Goal: Task Accomplishment & Management: Use online tool/utility

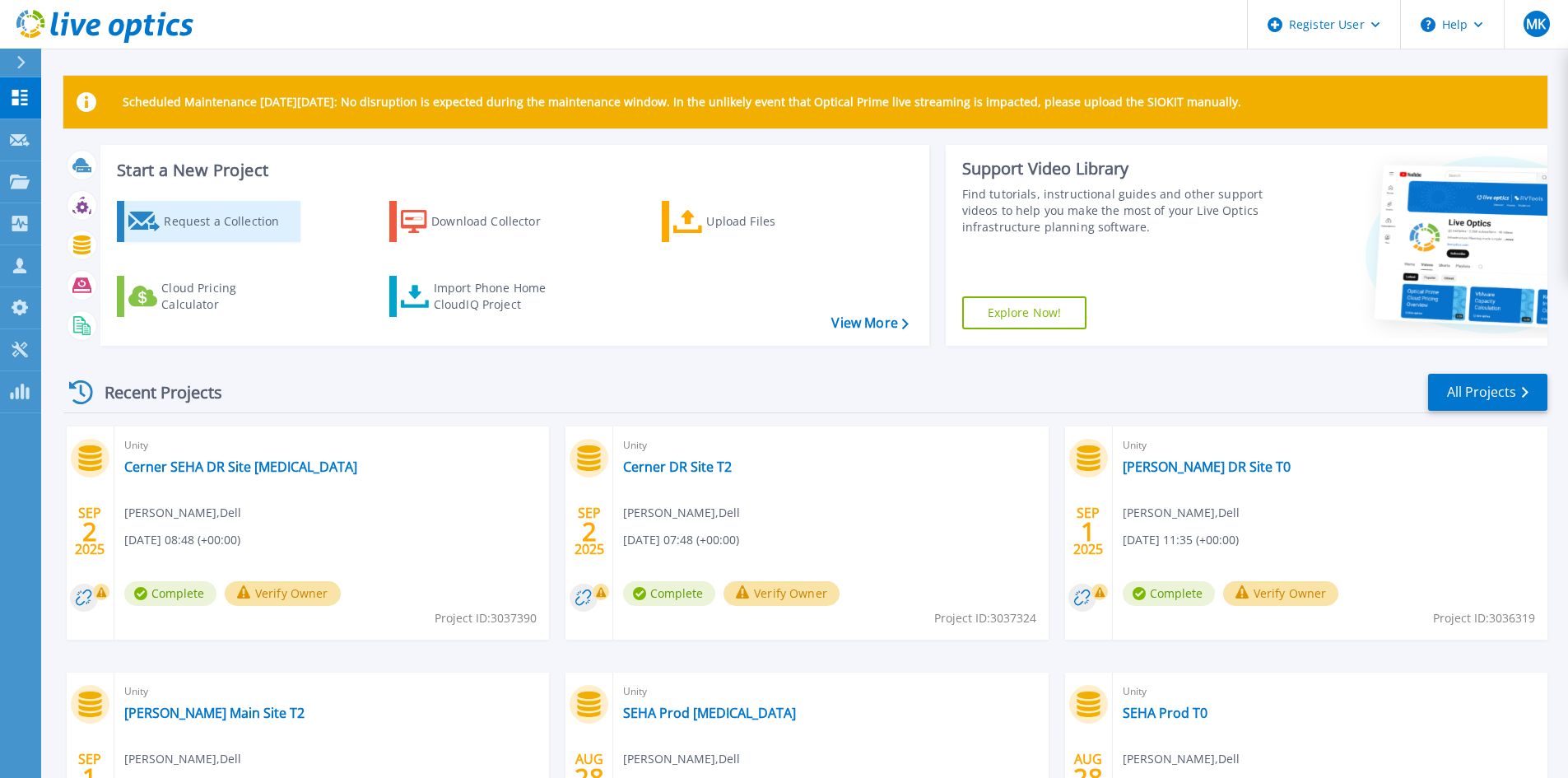
click at [271, 229] on div "Request a Collection" at bounding box center [229, 221] width 131 height 33
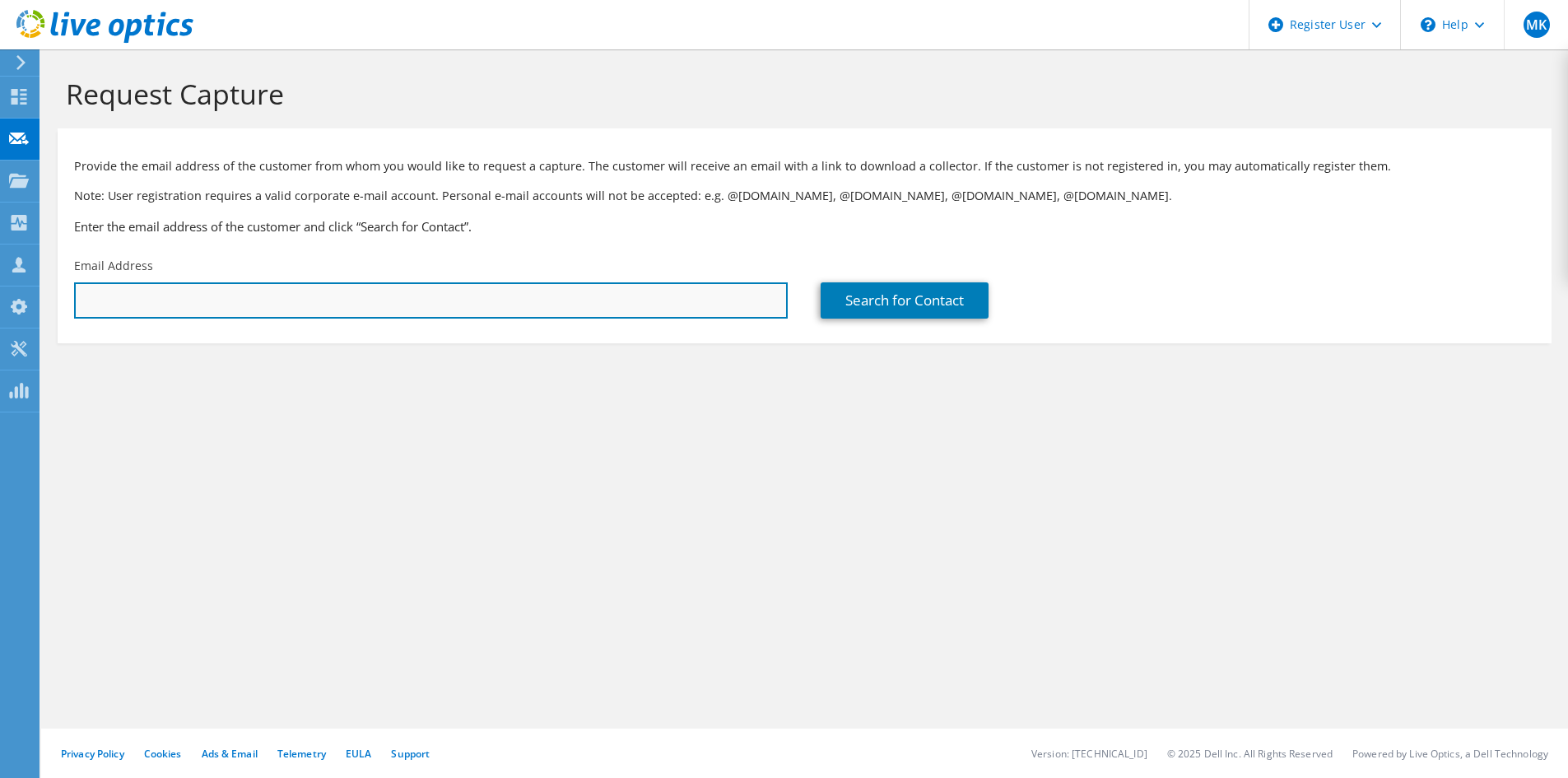
click at [308, 301] on input "text" at bounding box center [430, 300] width 713 height 36
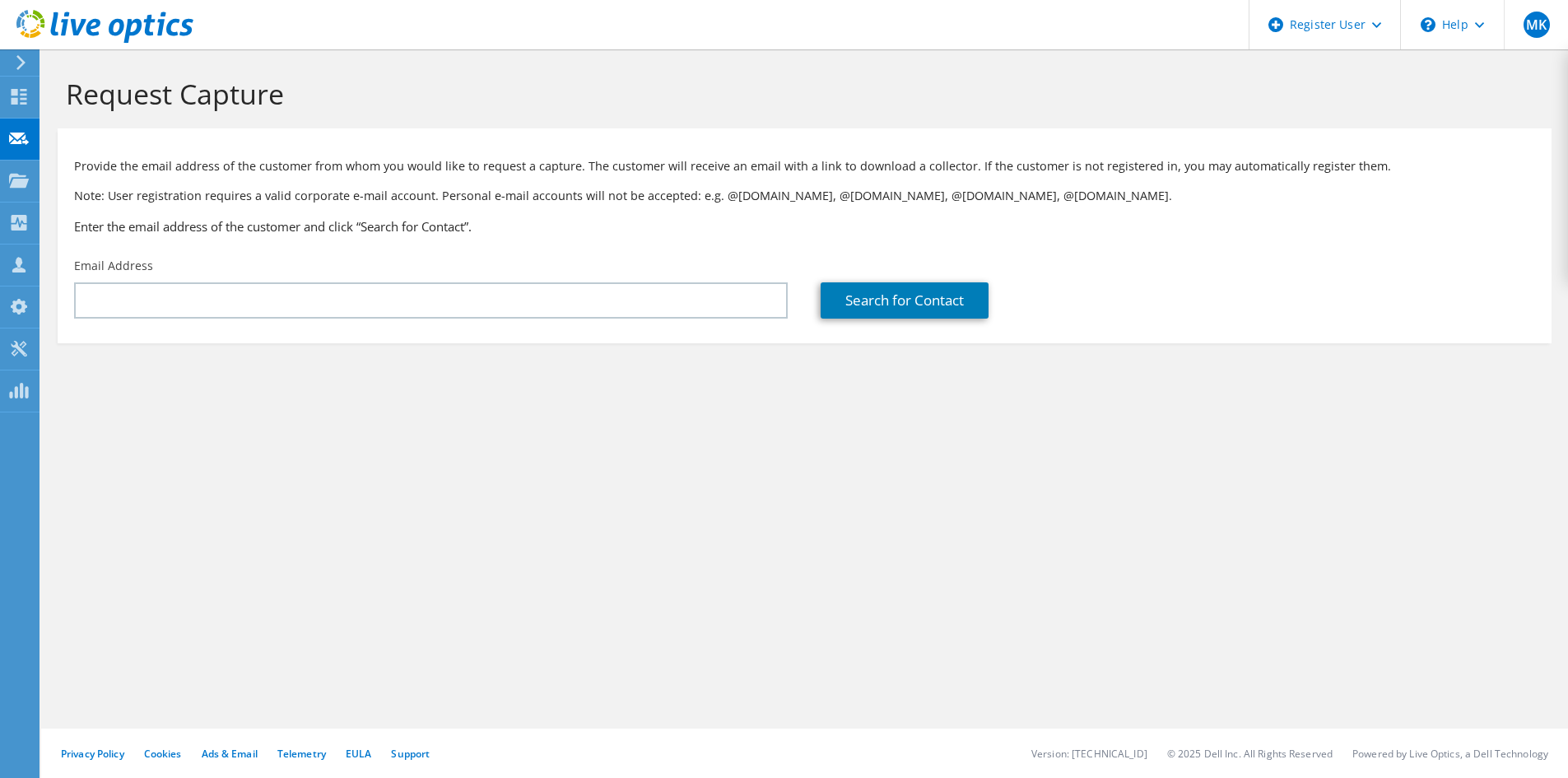
click at [41, 32] on icon at bounding box center [104, 27] width 177 height 34
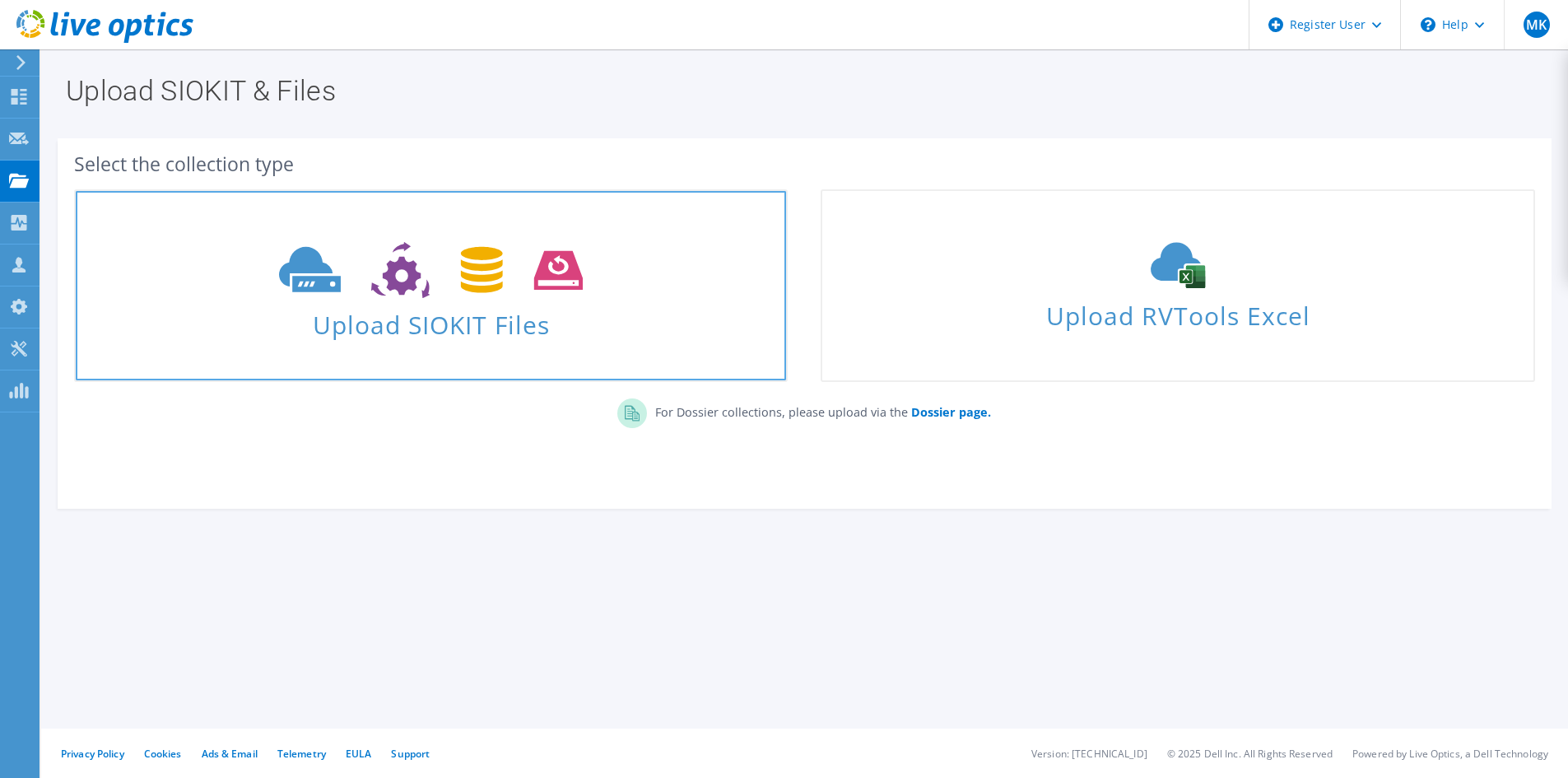
click at [572, 298] on icon at bounding box center [430, 270] width 304 height 57
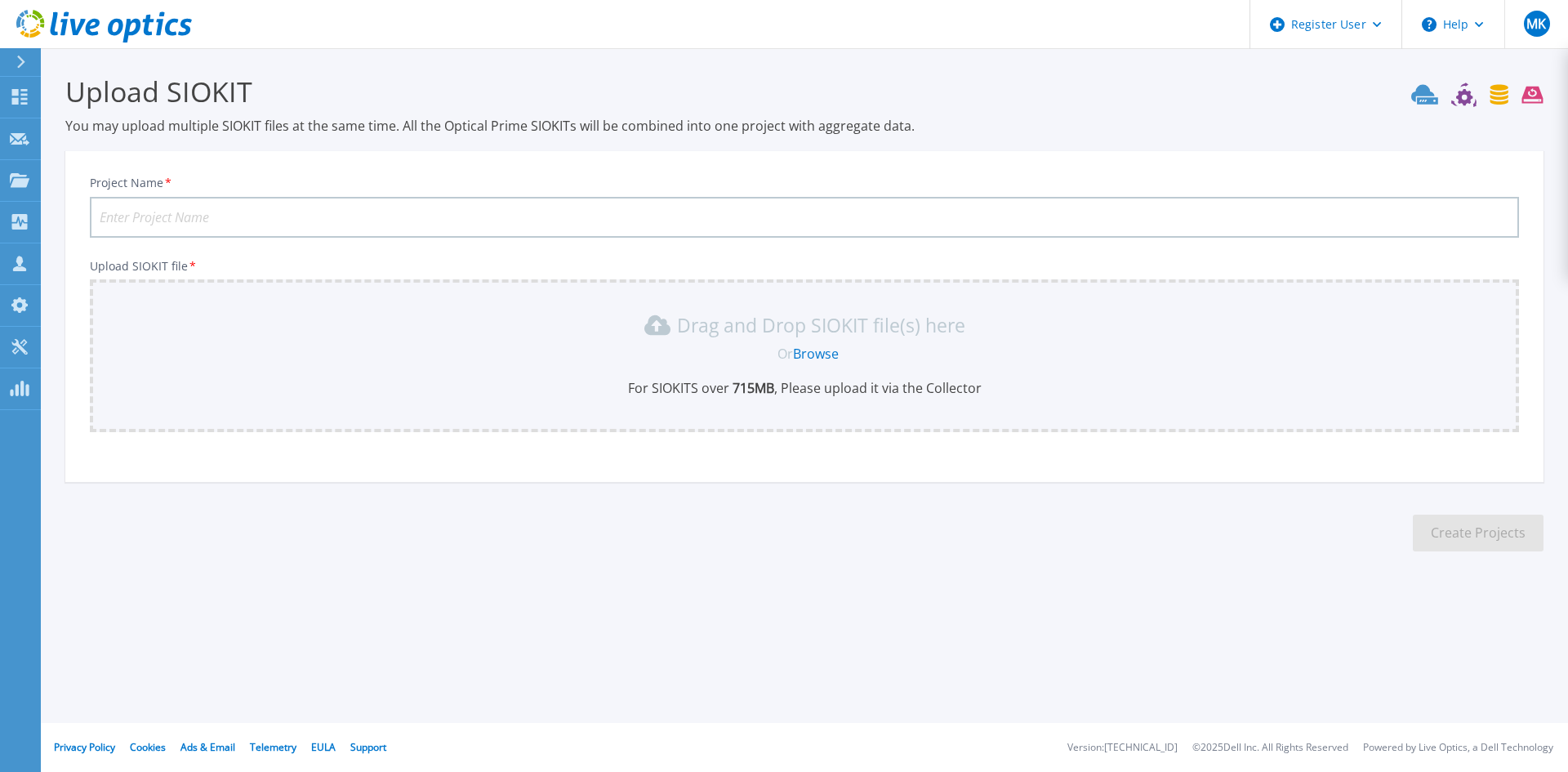
click at [400, 214] on input "Project Name *" at bounding box center [805, 217] width 1429 height 41
type input "Image Exchange Main Site - Malaffi"
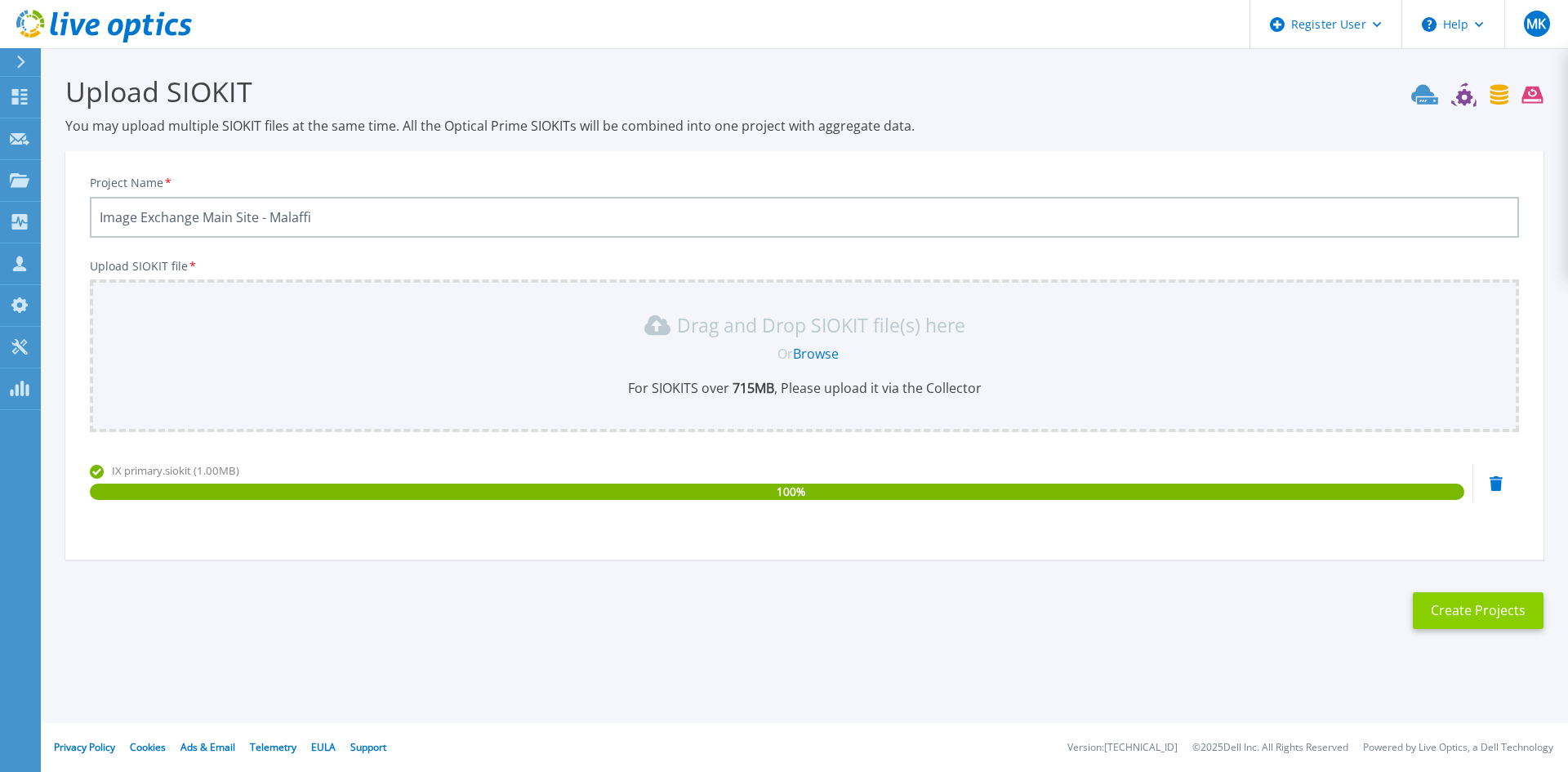
click at [1501, 602] on button "Create Projects" at bounding box center [1478, 611] width 130 height 37
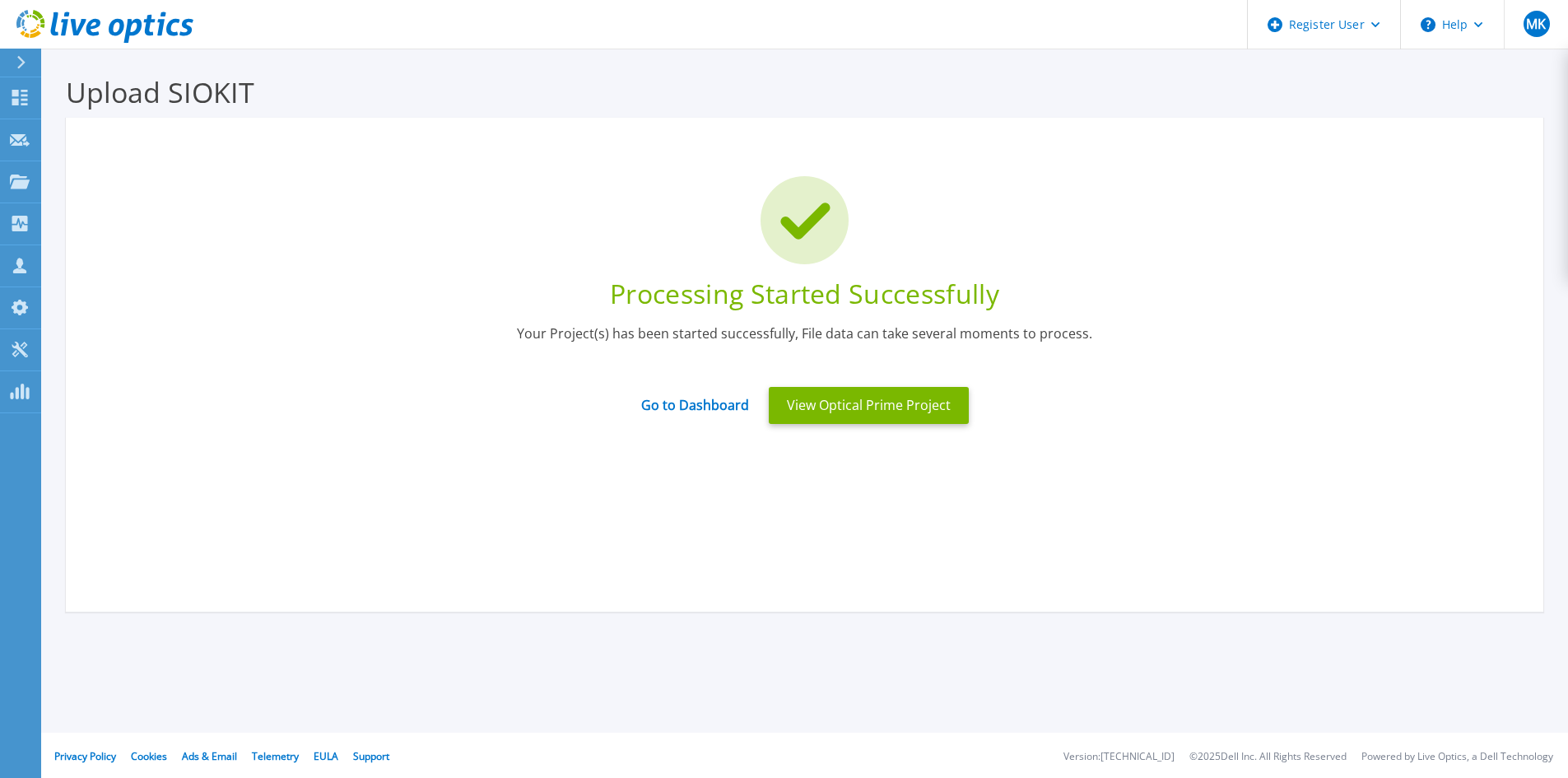
click at [133, 31] on icon at bounding box center [104, 27] width 177 height 34
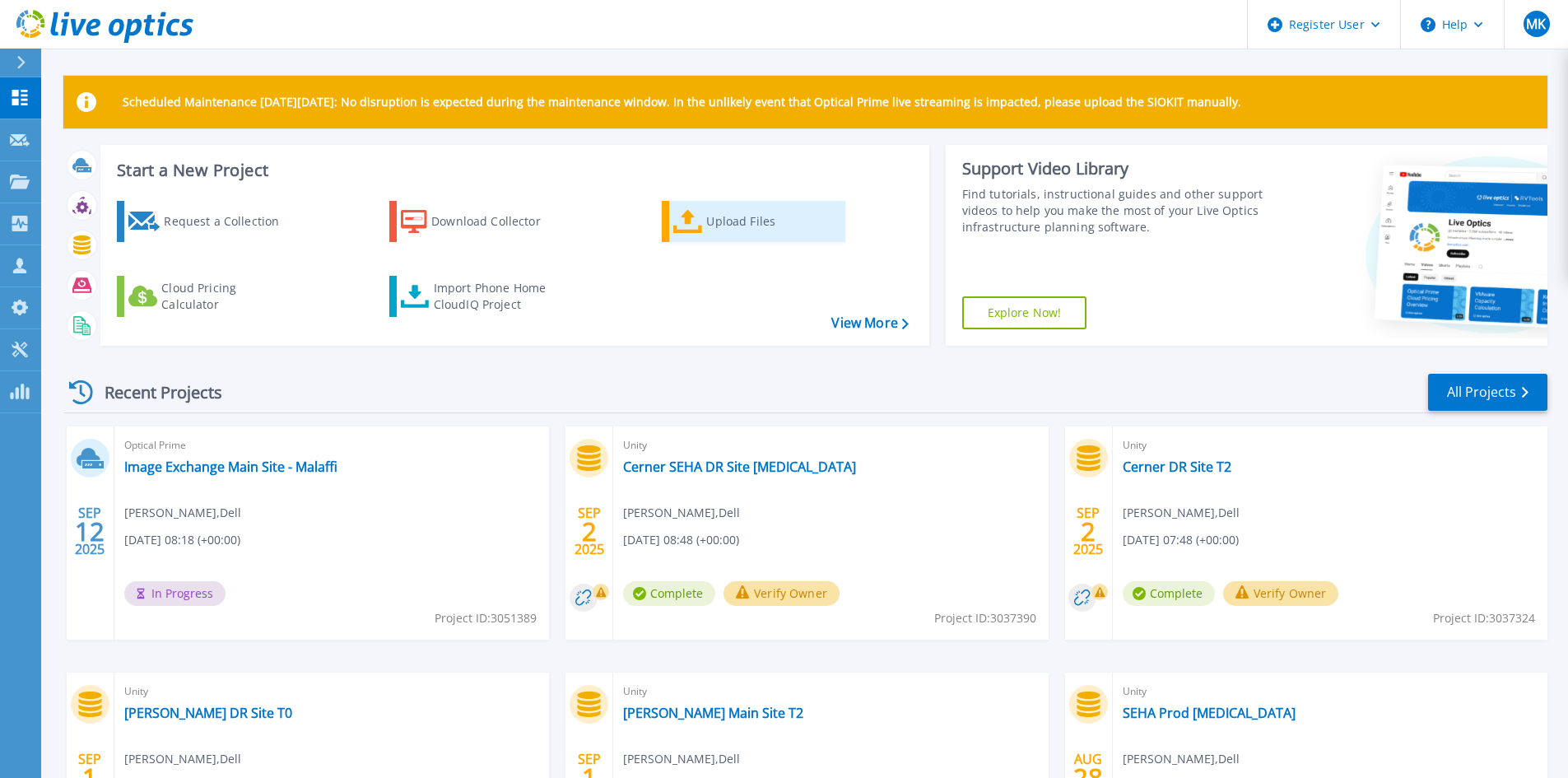
click at [733, 238] on link "Upload Files" at bounding box center [753, 221] width 184 height 42
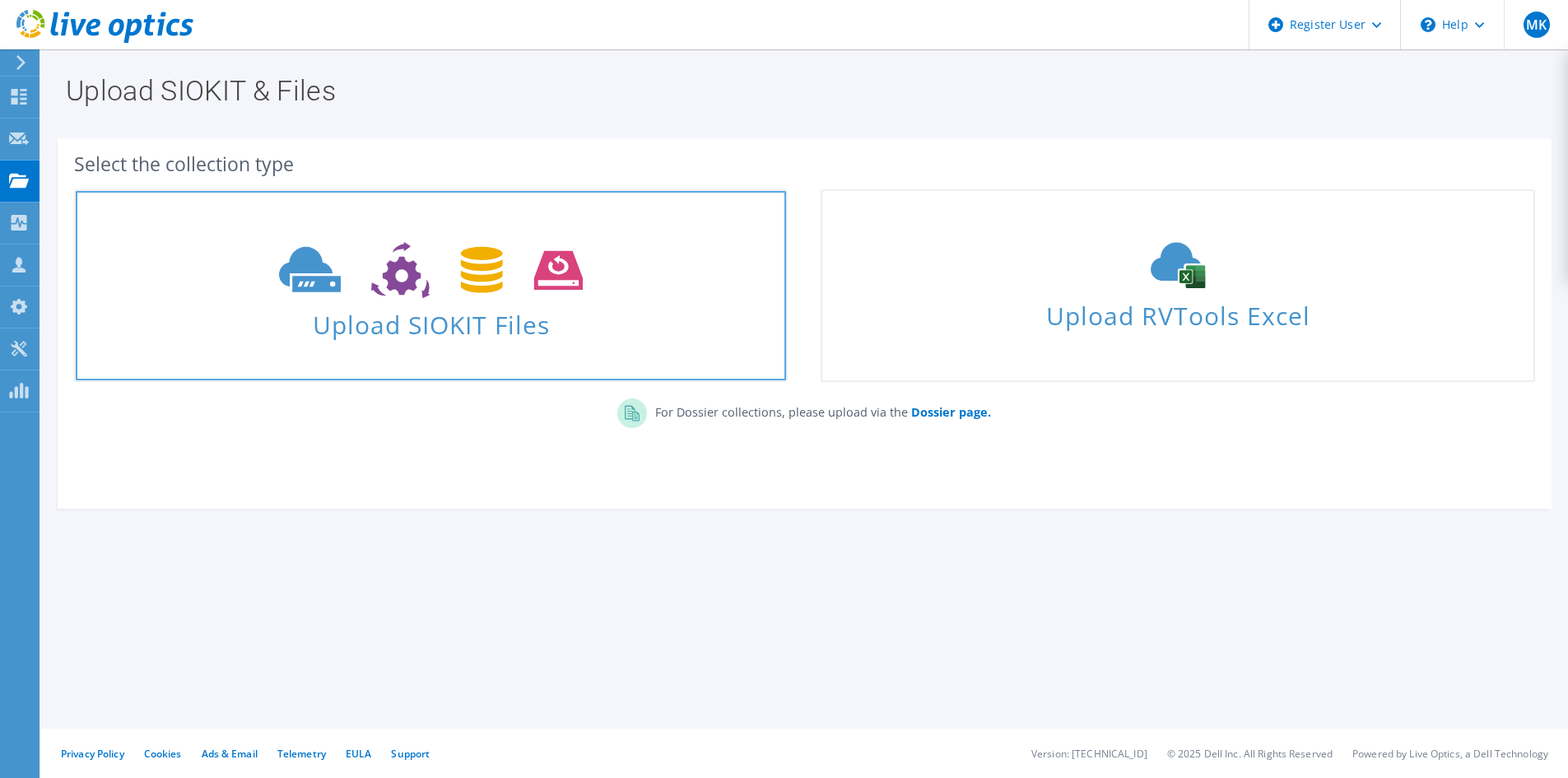
click at [519, 248] on icon at bounding box center [430, 270] width 304 height 57
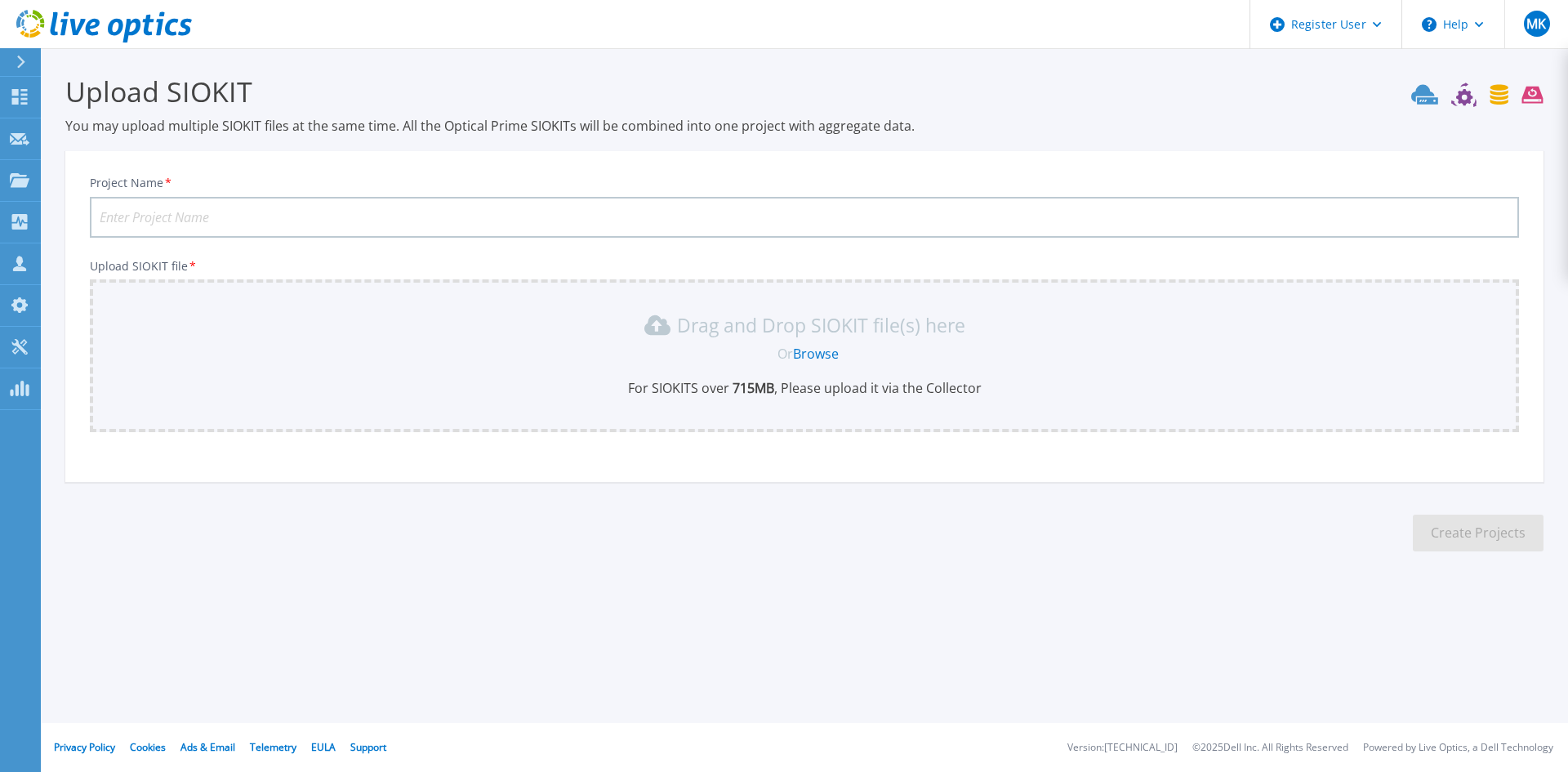
click at [589, 215] on input "Project Name *" at bounding box center [805, 217] width 1429 height 41
type input "Image Exchange DR Site - Malaffi"
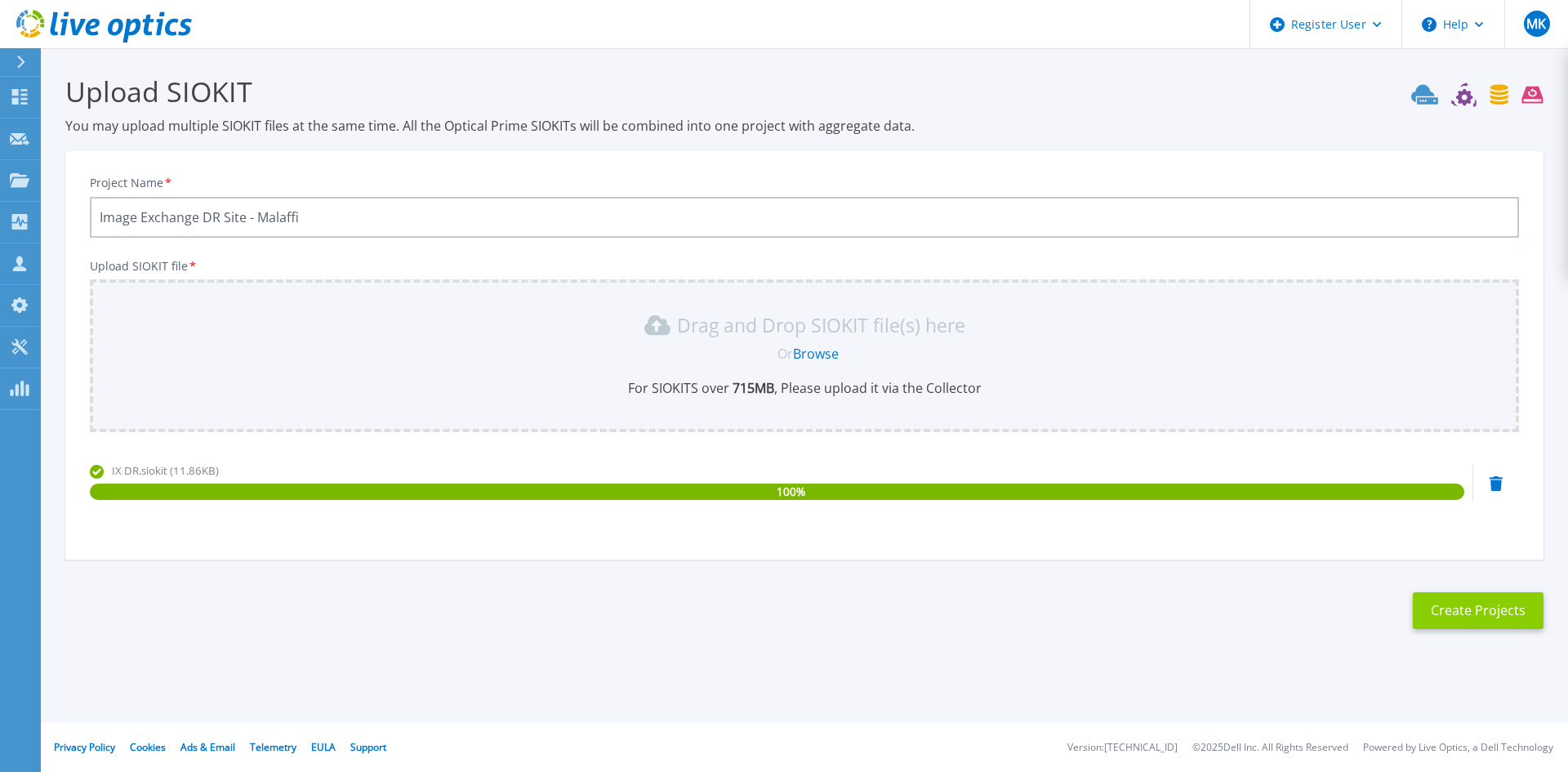
click at [1486, 603] on button "Create Projects" at bounding box center [1478, 611] width 130 height 37
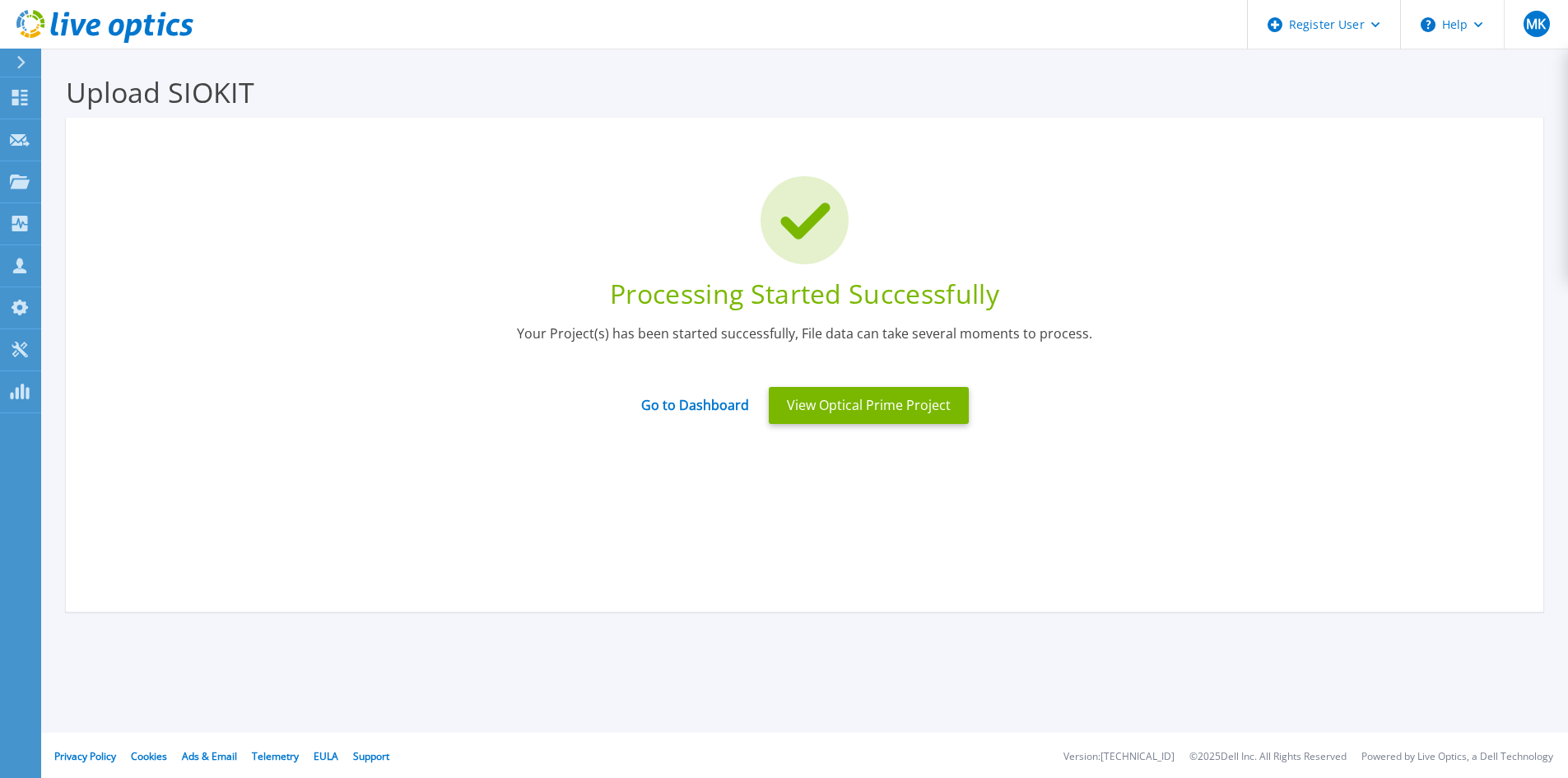
click at [169, 24] on icon at bounding box center [173, 27] width 14 height 17
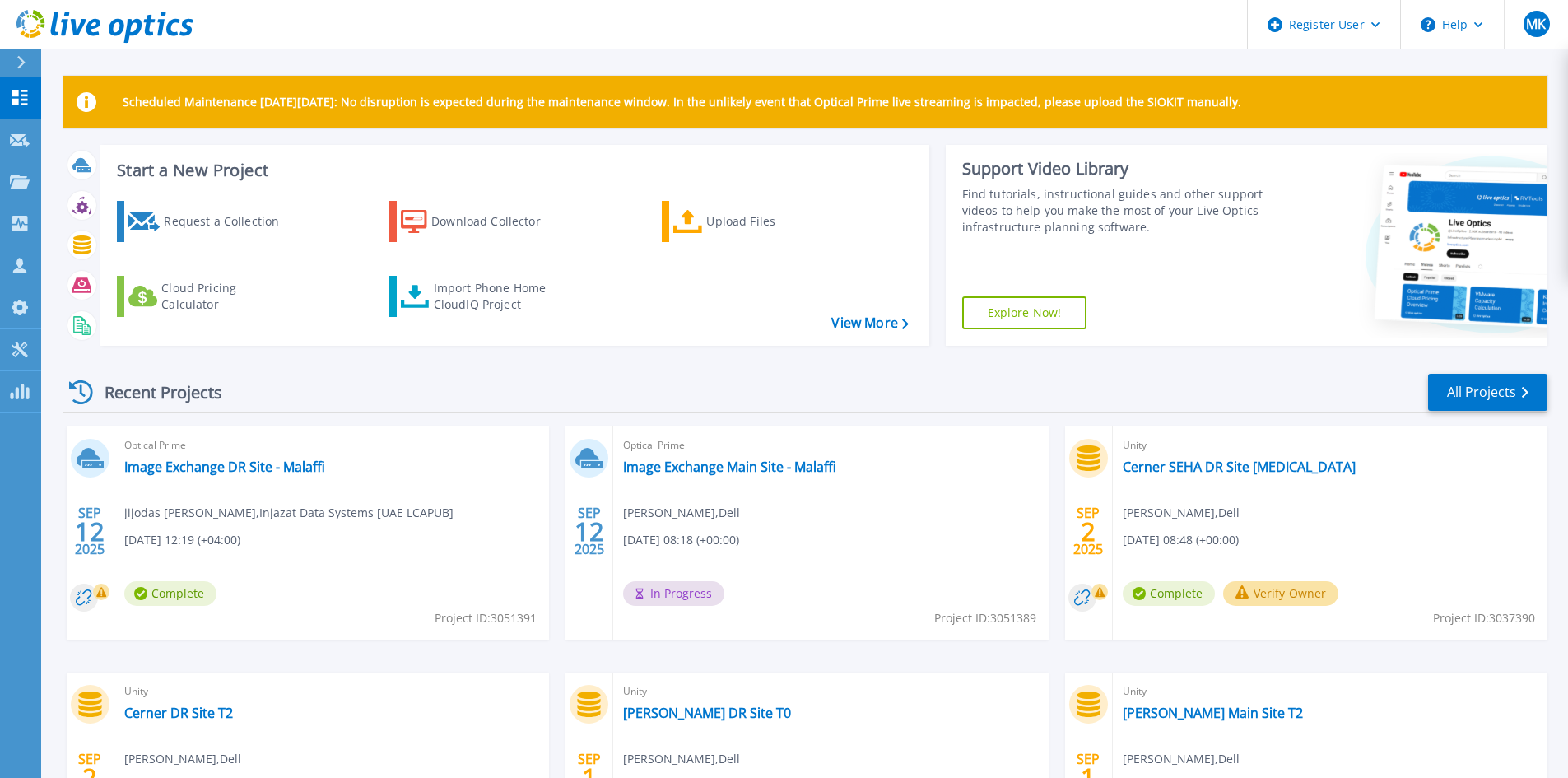
scroll to position [82, 0]
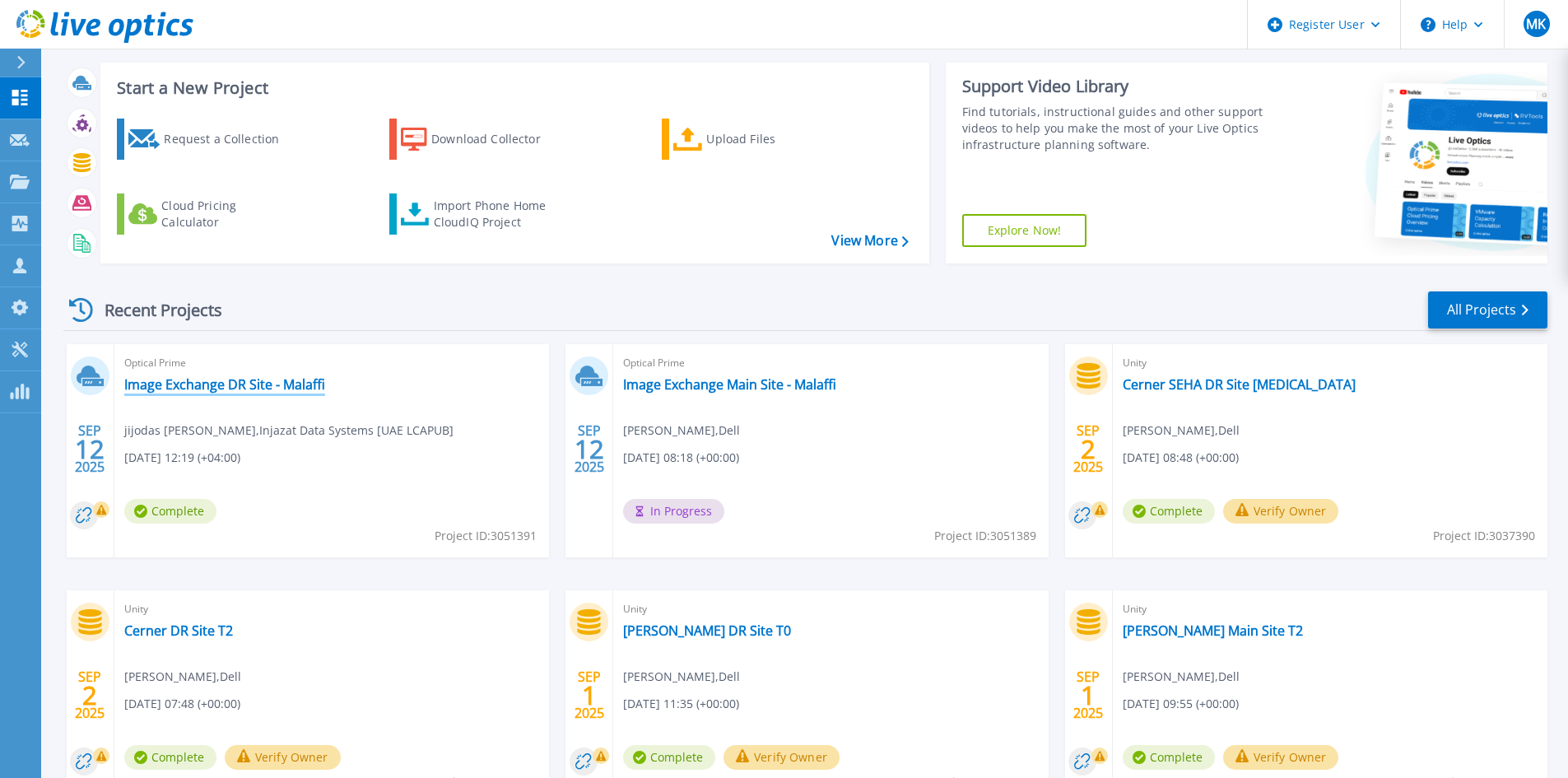
click at [265, 387] on link "Image Exchange DR Site - Malaffi" at bounding box center [224, 384] width 201 height 16
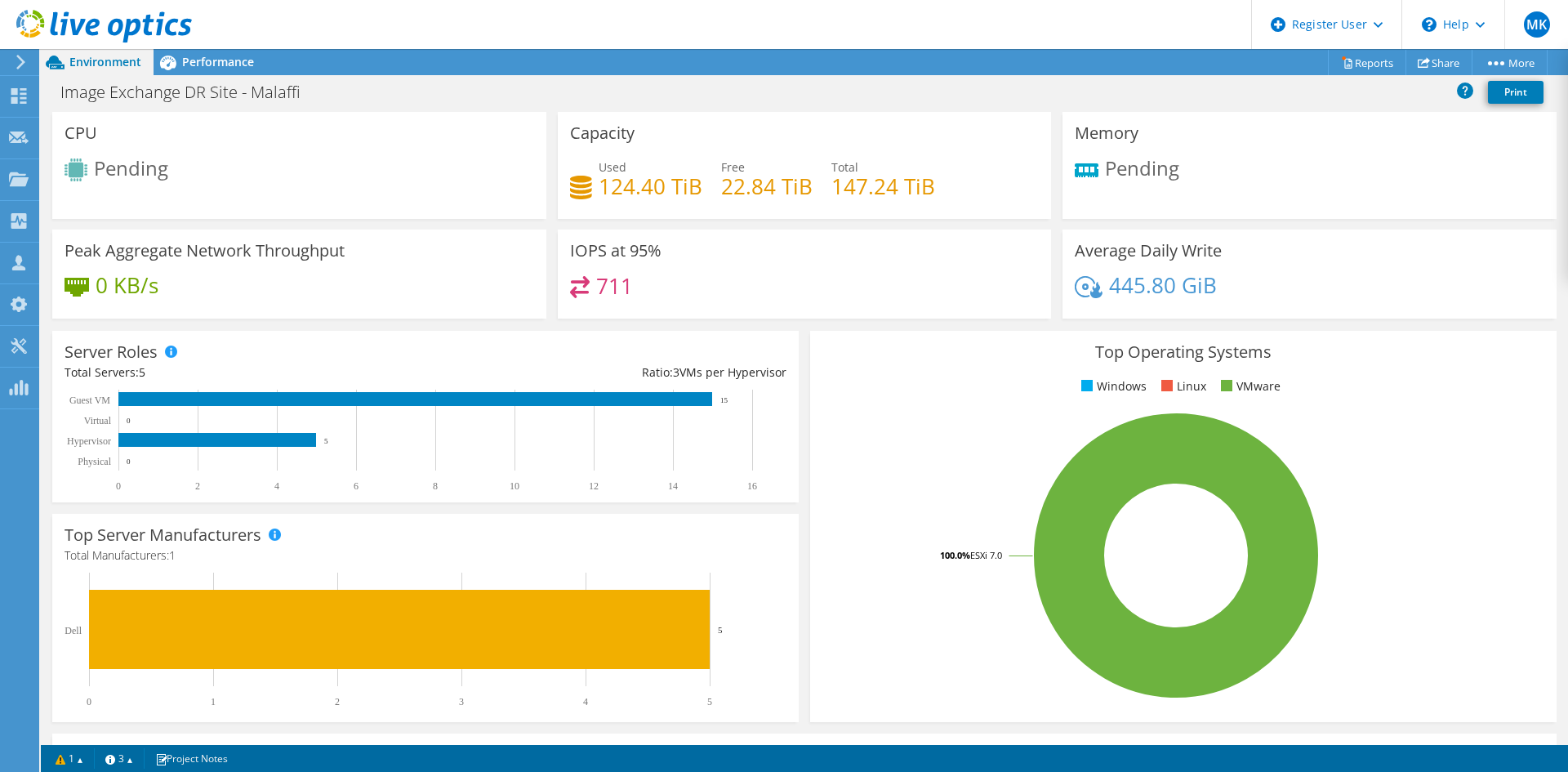
click at [93, 19] on icon at bounding box center [103, 27] width 176 height 34
